Goal: Task Accomplishment & Management: Complete application form

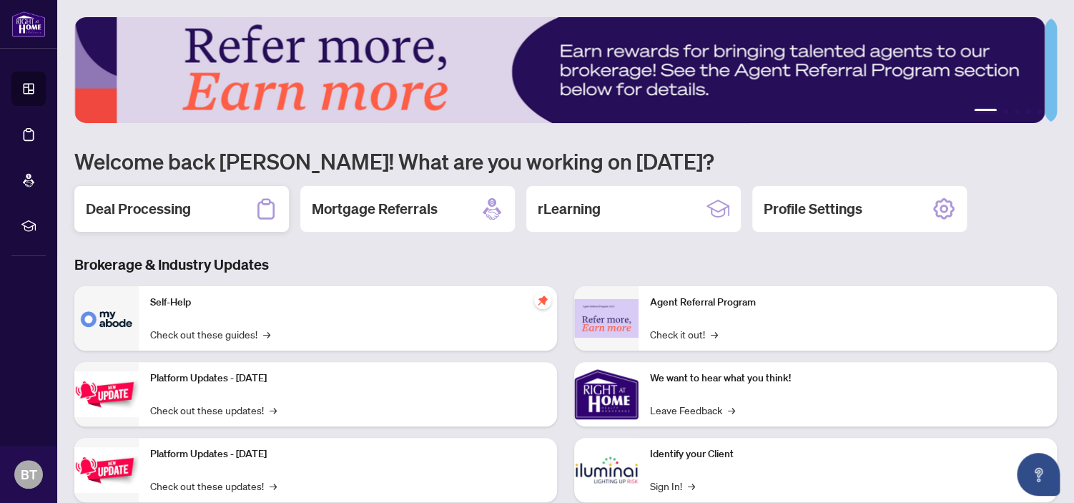
click at [171, 204] on h2 "Deal Processing" at bounding box center [138, 209] width 105 height 20
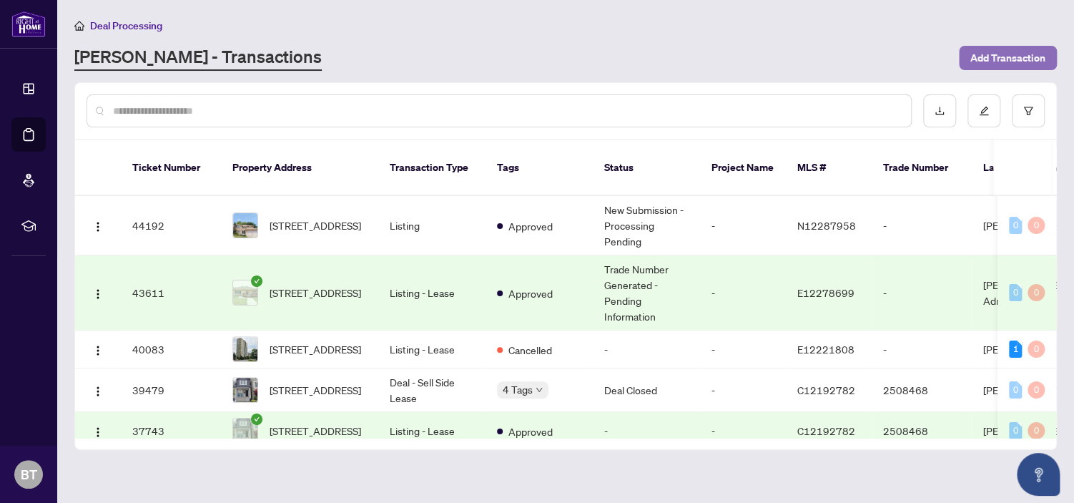
click at [992, 60] on span "Add Transaction" at bounding box center [1007, 57] width 75 height 23
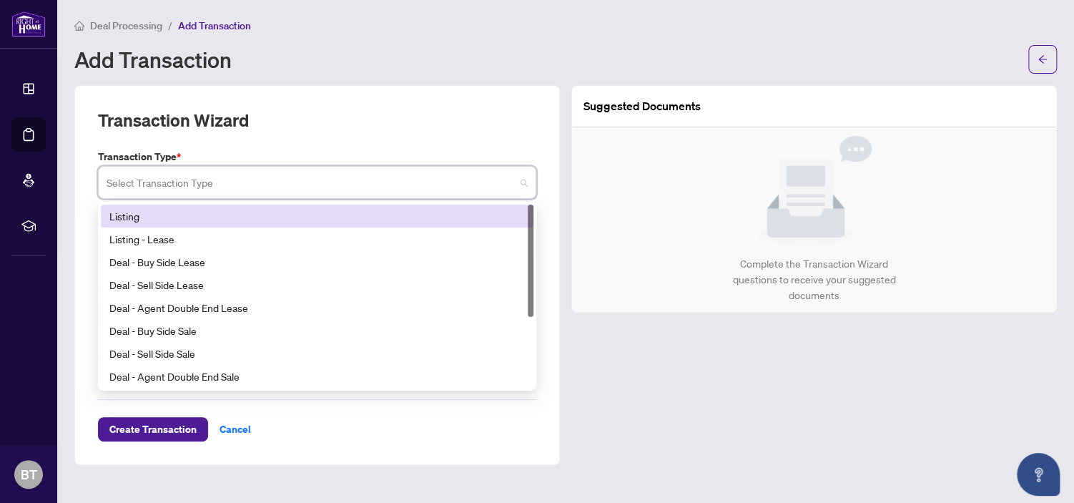
click at [484, 179] on input "search" at bounding box center [311, 184] width 408 height 31
click at [390, 219] on div "Listing" at bounding box center [316, 216] width 415 height 16
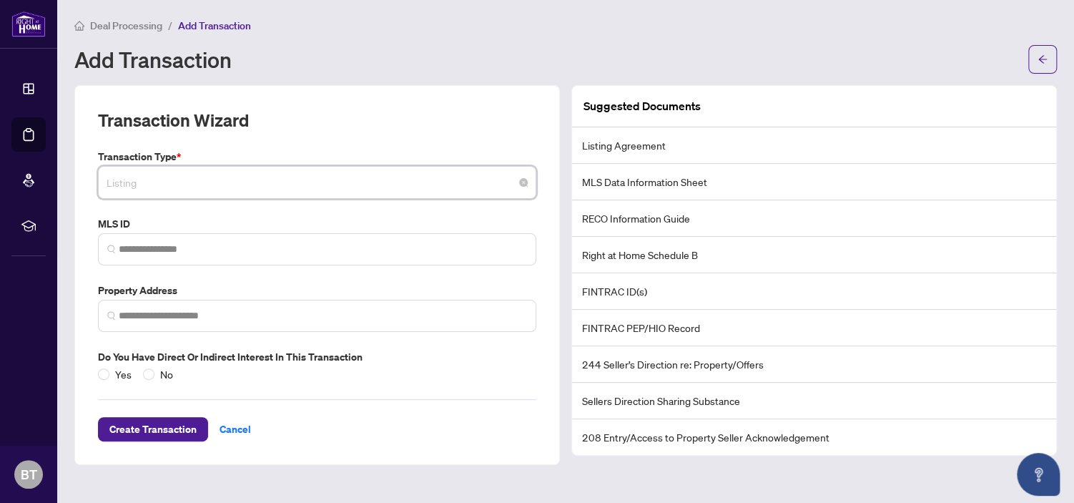
click at [234, 180] on span "Listing" at bounding box center [317, 182] width 421 height 27
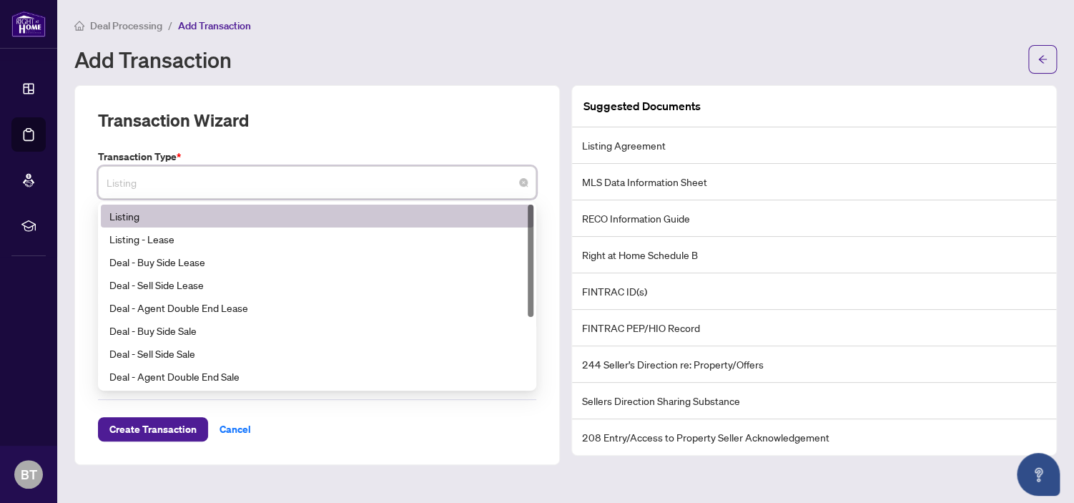
click at [453, 91] on div "Transaction Wizard Transaction Type * Listing 13 14 Listing Listing - Lease Dea…" at bounding box center [317, 275] width 486 height 380
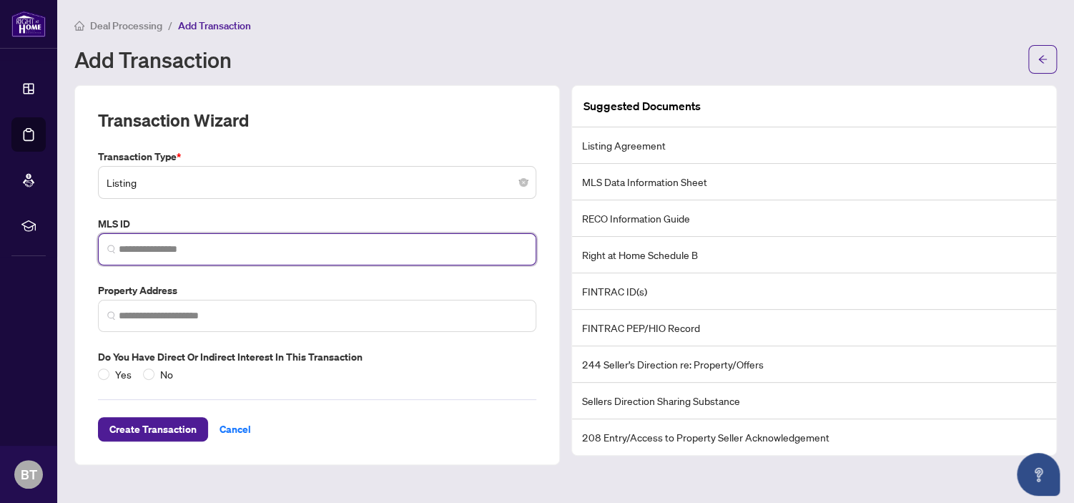
click at [178, 248] on input "search" at bounding box center [323, 249] width 408 height 15
paste input "*********"
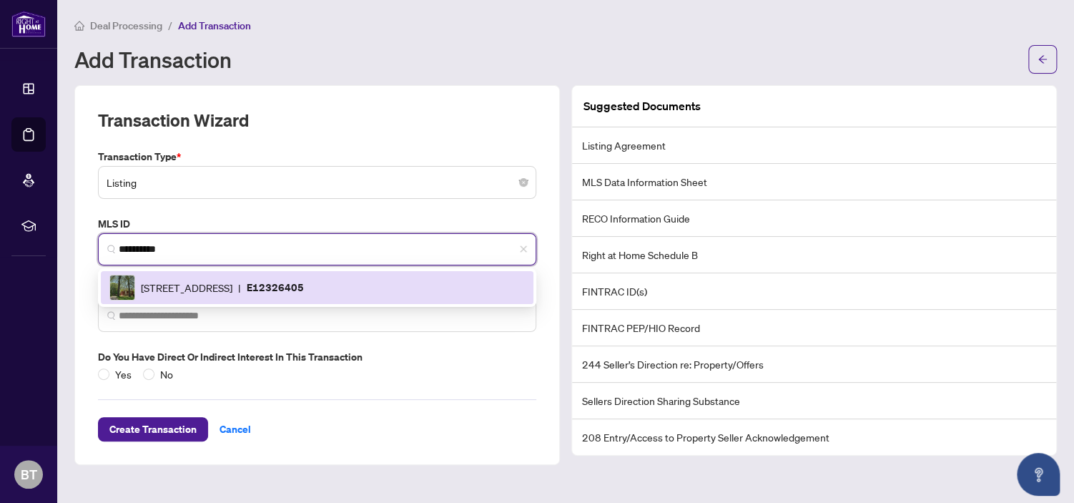
click at [201, 295] on div "[STREET_ADDRESS] | E12326405" at bounding box center [316, 288] width 415 height 26
type input "*********"
type input "**********"
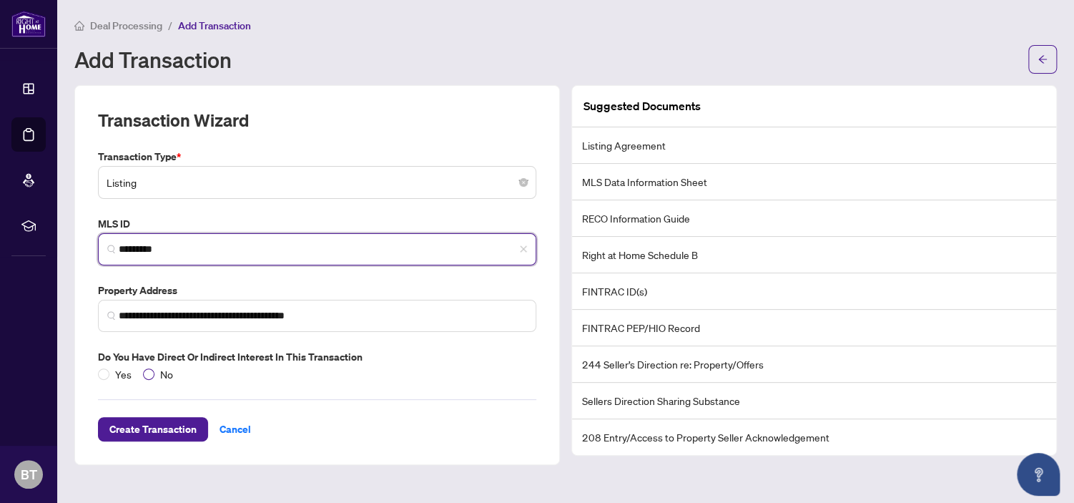
type input "*********"
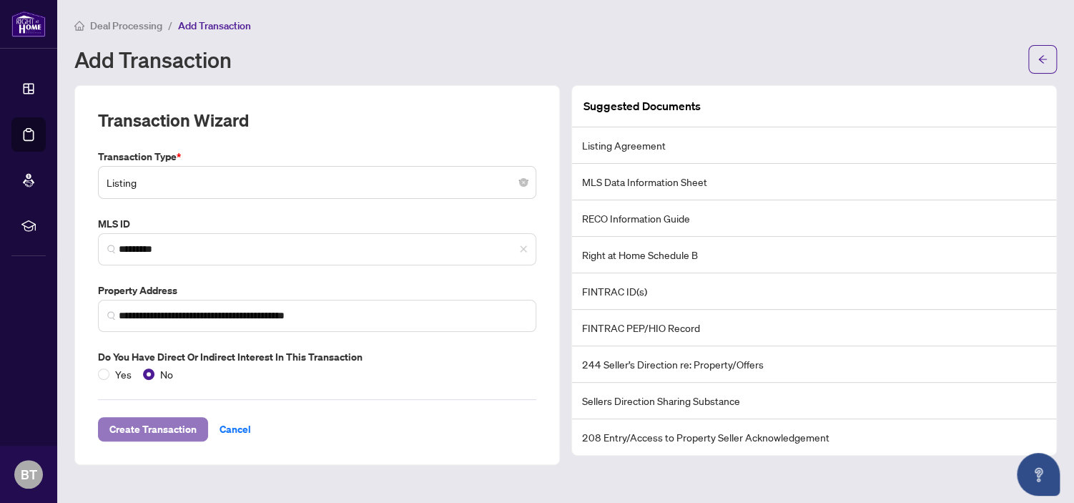
click at [164, 423] on span "Create Transaction" at bounding box center [152, 429] width 87 height 23
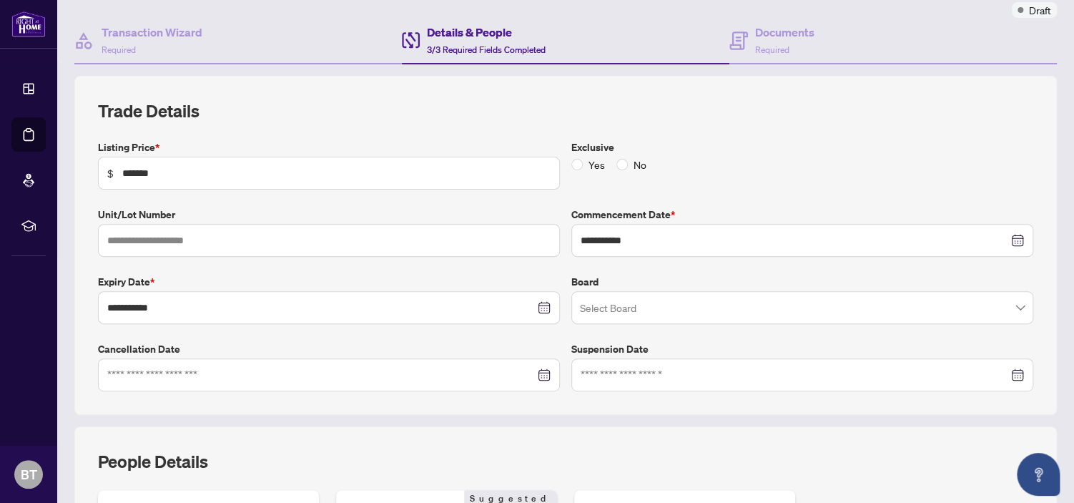
scroll to position [143, 0]
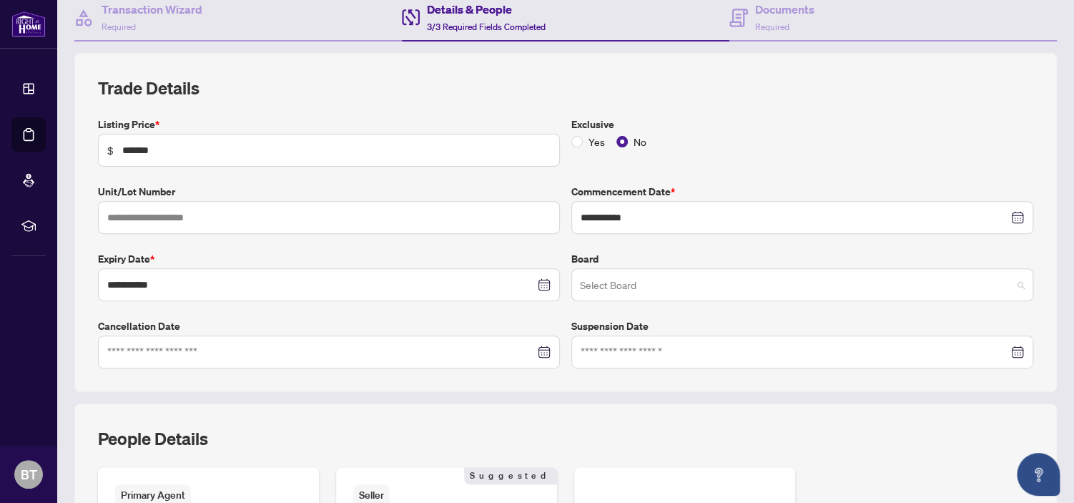
click at [694, 277] on input "search" at bounding box center [796, 286] width 432 height 31
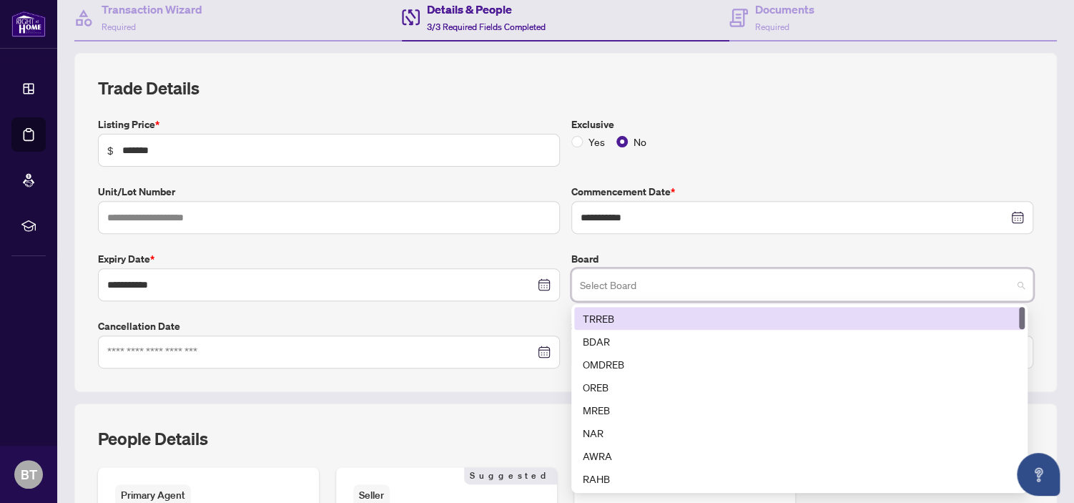
click at [661, 313] on div "TRREB" at bounding box center [799, 318] width 433 height 16
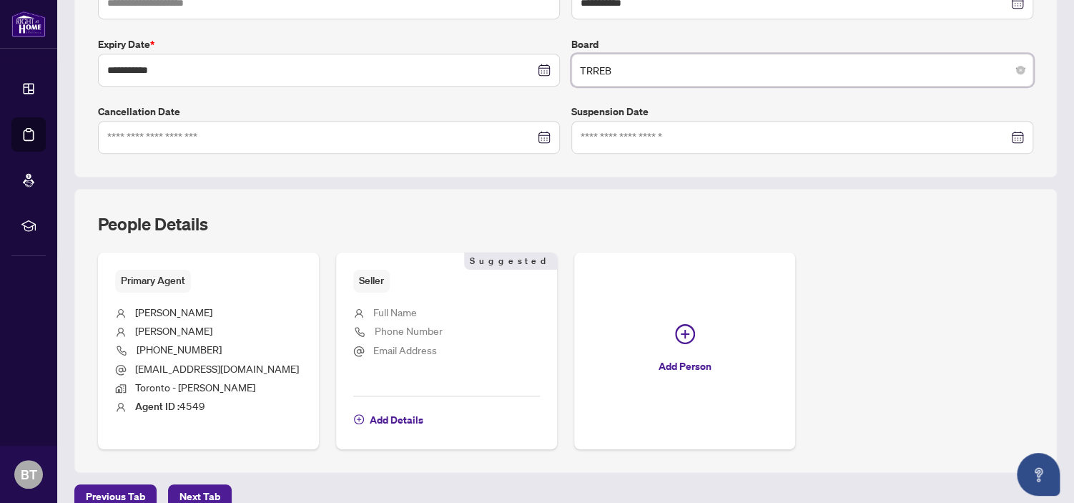
scroll to position [427, 0]
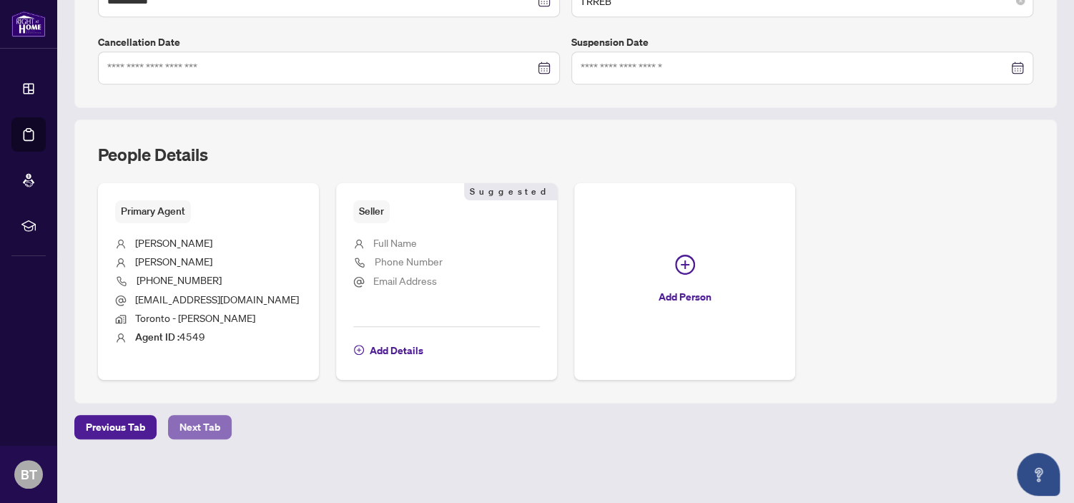
click at [189, 425] on span "Next Tab" at bounding box center [199, 426] width 41 height 23
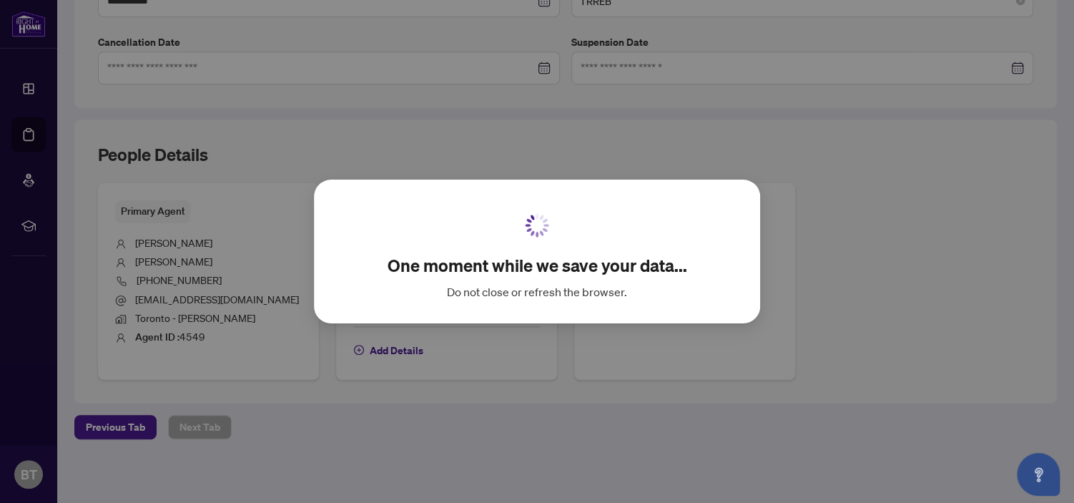
scroll to position [116, 0]
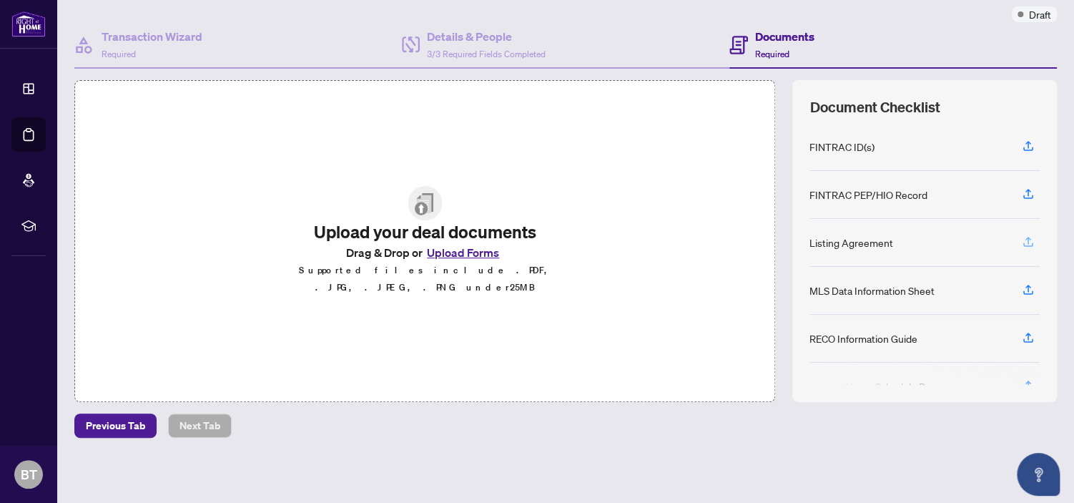
click at [1022, 240] on icon "button" at bounding box center [1028, 241] width 13 height 13
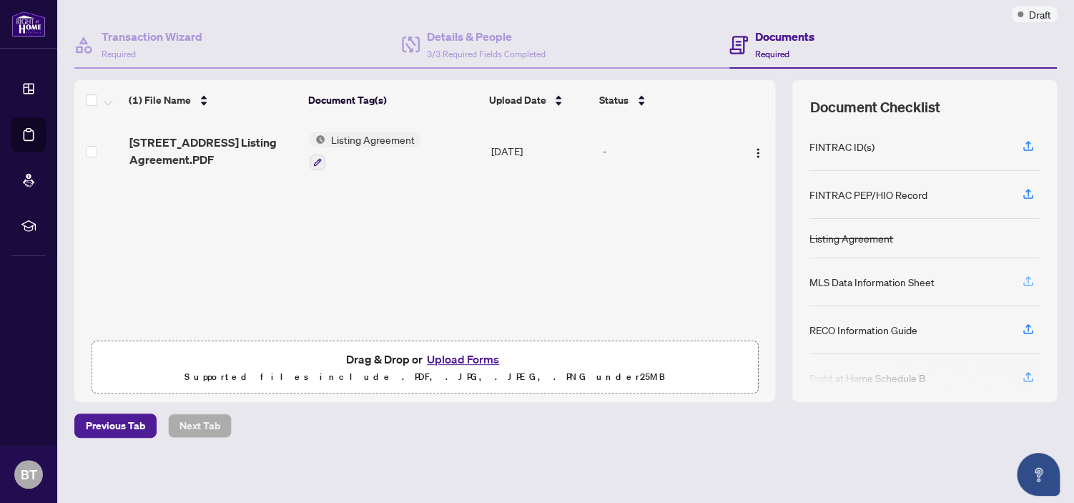
click at [1022, 278] on icon "button" at bounding box center [1028, 281] width 13 height 13
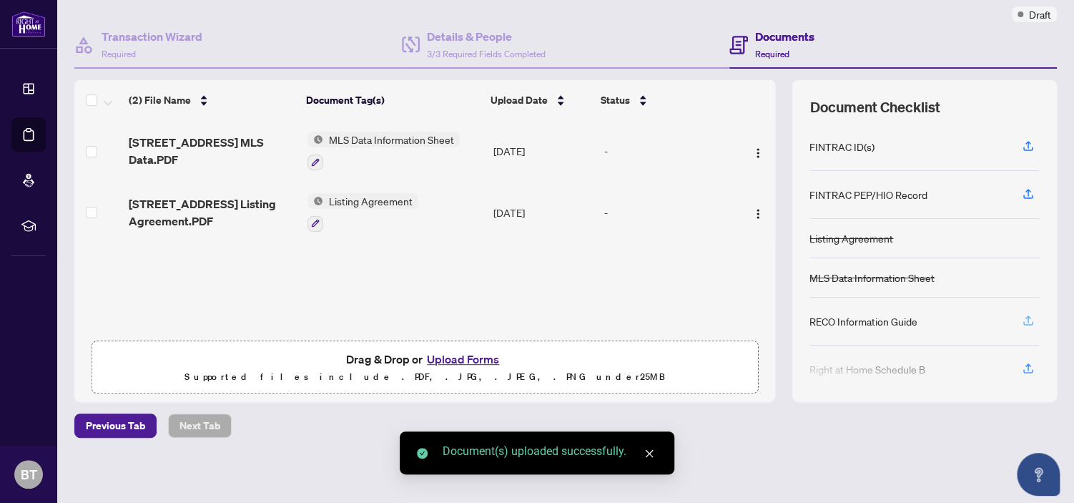
click at [1022, 315] on icon "button" at bounding box center [1028, 320] width 13 height 13
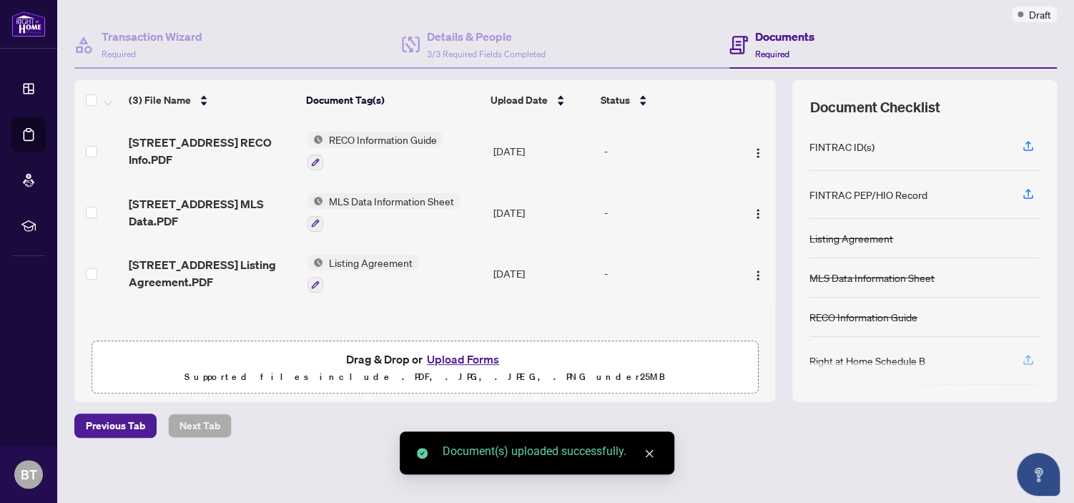
click at [1022, 358] on icon "button" at bounding box center [1028, 359] width 13 height 13
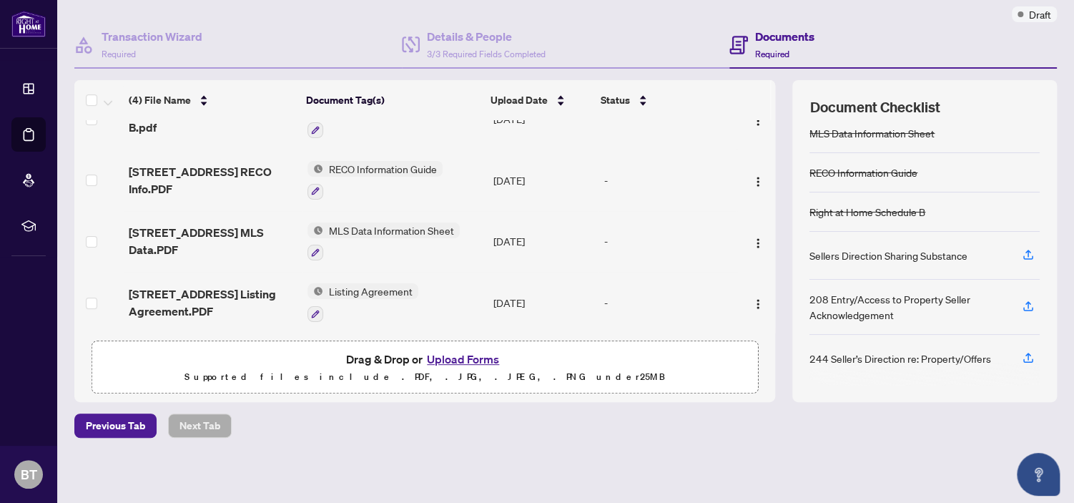
click at [469, 358] on button "Upload Forms" at bounding box center [463, 359] width 81 height 19
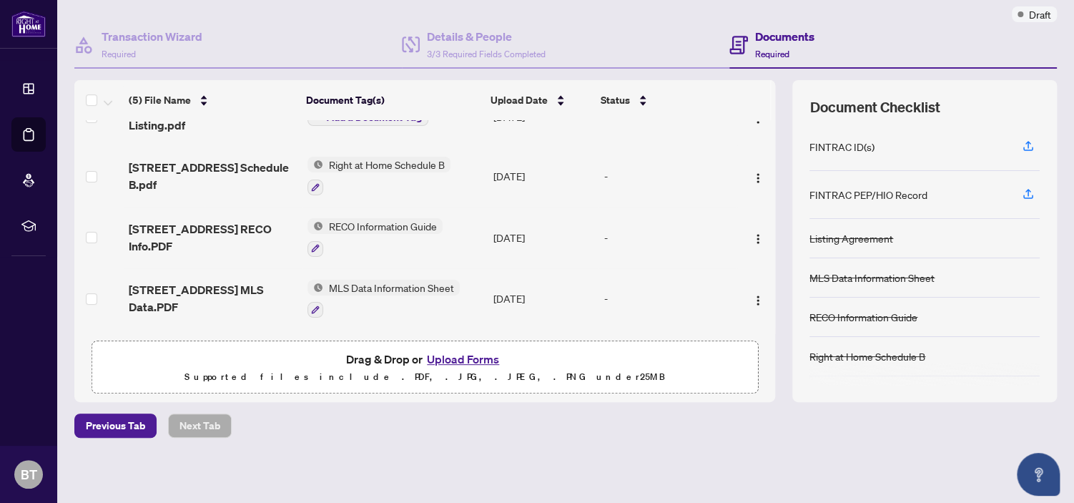
scroll to position [0, 0]
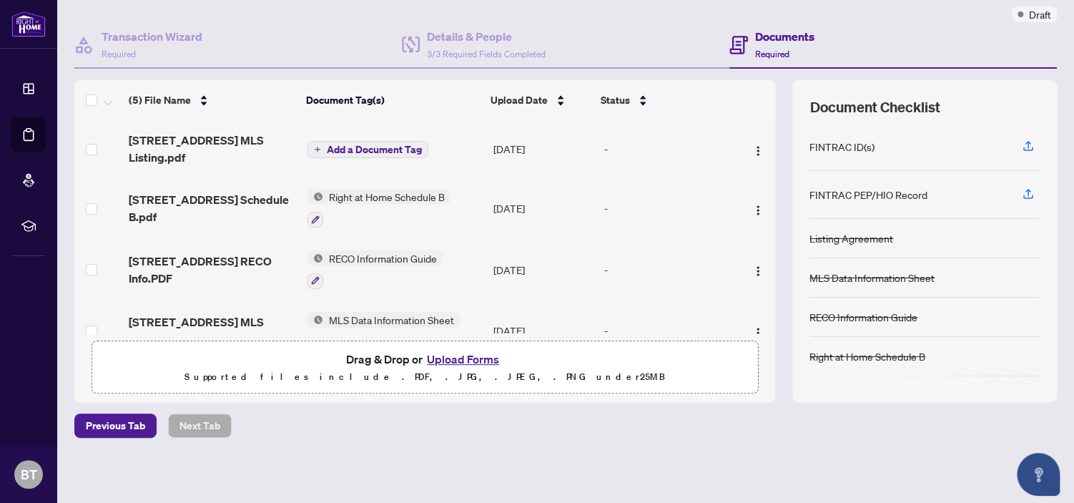
click at [387, 149] on span "Add a Document Tag" at bounding box center [374, 149] width 95 height 10
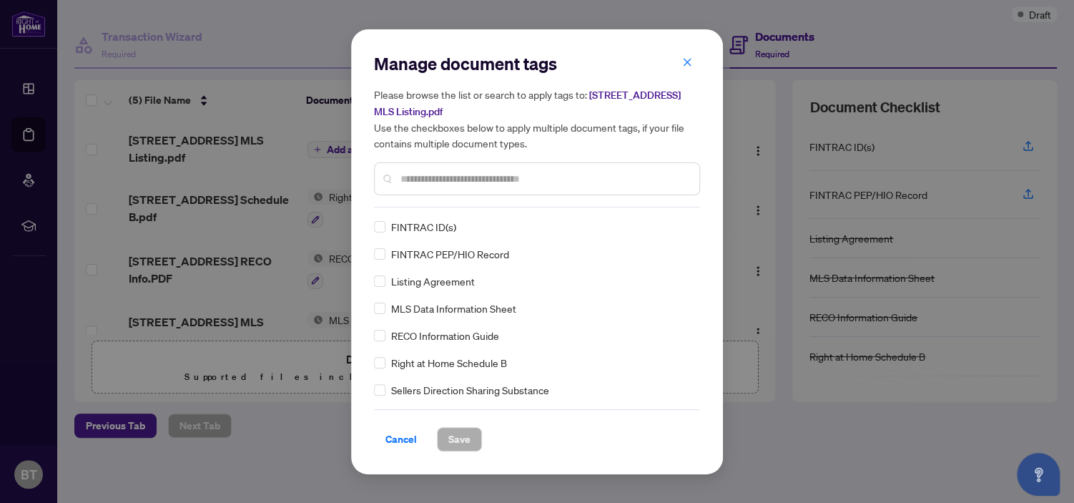
click at [444, 179] on input "text" at bounding box center [543, 179] width 287 height 16
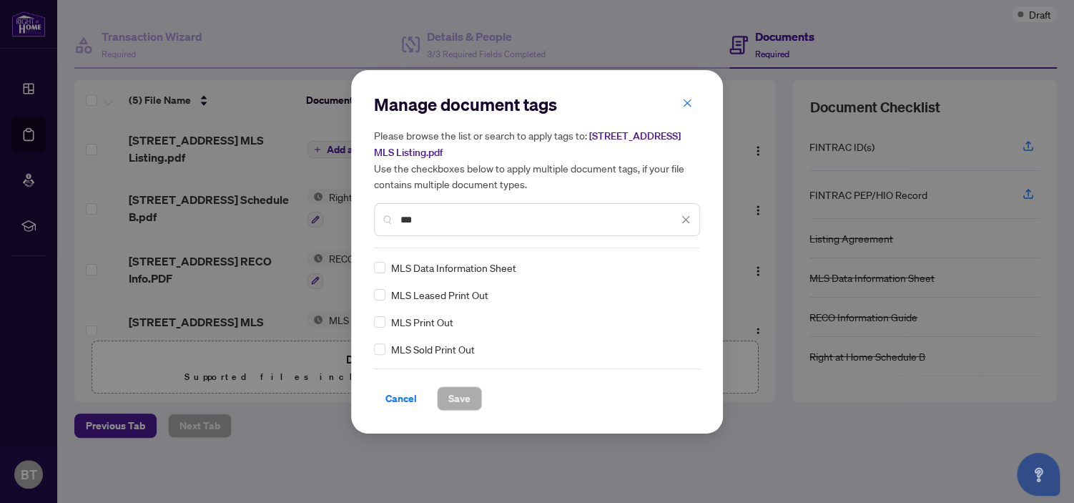
type input "***"
click at [449, 394] on span "Save" at bounding box center [459, 398] width 22 height 23
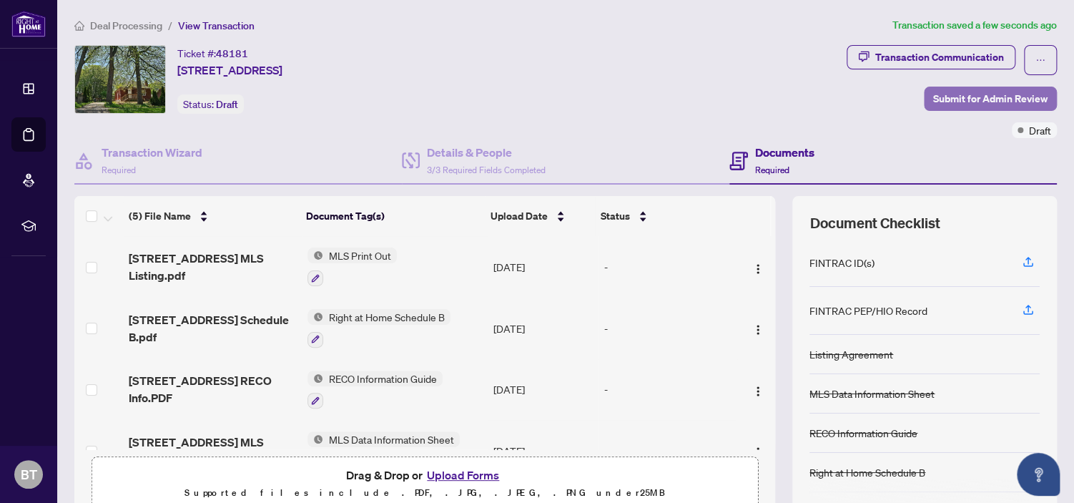
click at [962, 102] on span "Submit for Admin Review" at bounding box center [990, 98] width 114 height 23
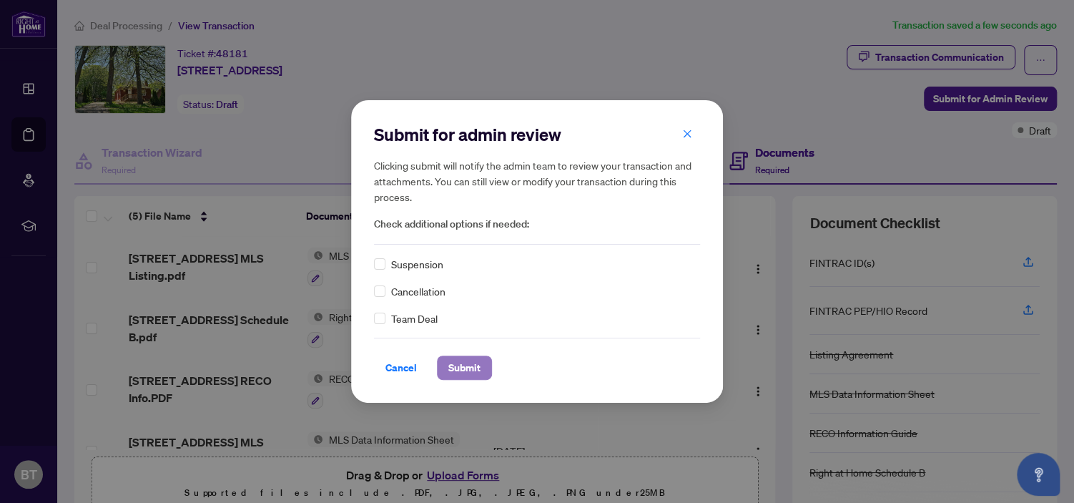
click at [456, 364] on span "Submit" at bounding box center [464, 367] width 32 height 23
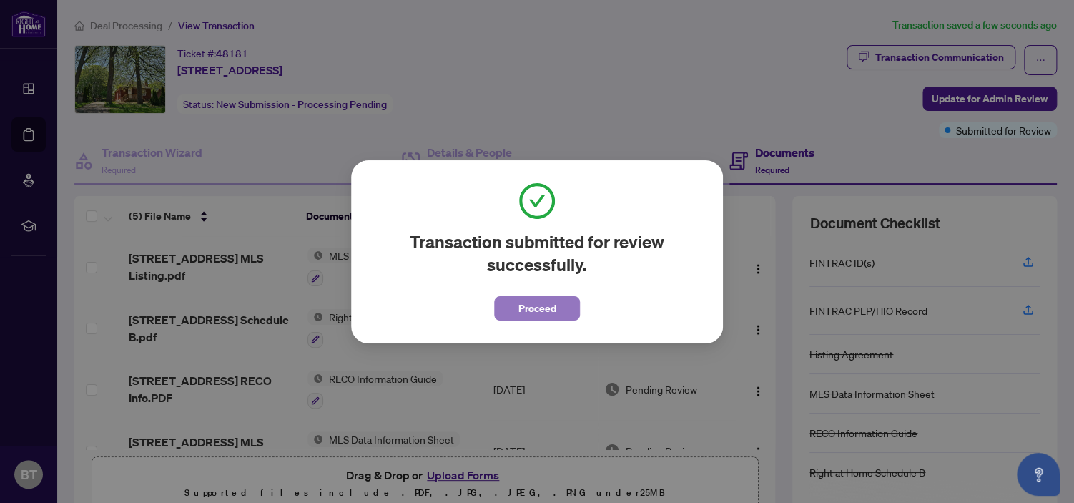
click at [538, 302] on span "Proceed" at bounding box center [537, 308] width 38 height 23
